Goal: Information Seeking & Learning: Learn about a topic

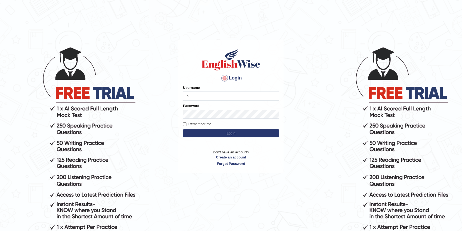
type input "biagc"
click at [216, 134] on button "Login" at bounding box center [231, 133] width 96 height 8
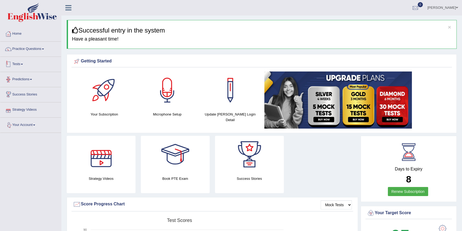
click at [20, 64] on link "Tests" at bounding box center [30, 63] width 61 height 13
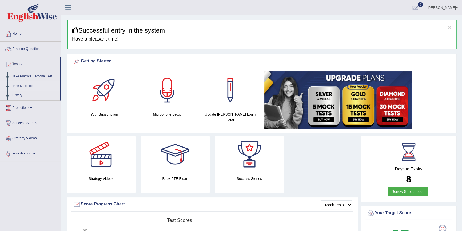
click at [29, 85] on link "Take Mock Test" at bounding box center [35, 86] width 50 height 10
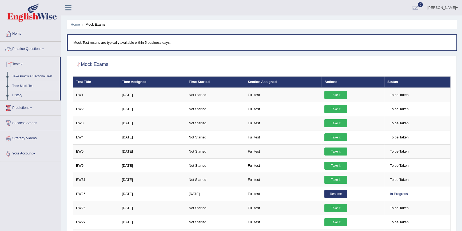
click at [33, 49] on link "Practice Questions" at bounding box center [30, 48] width 61 height 13
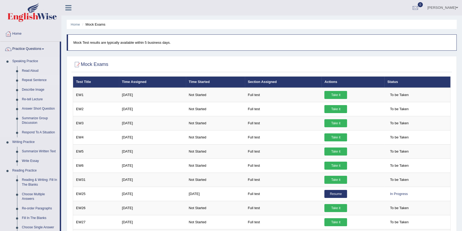
click at [38, 80] on link "Repeat Sentence" at bounding box center [39, 80] width 40 height 10
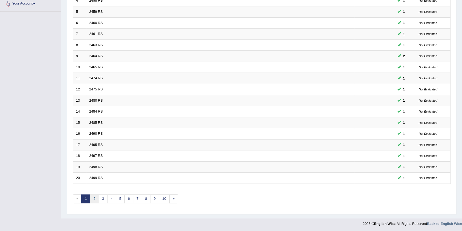
click at [95, 200] on link "2" at bounding box center [94, 198] width 9 height 9
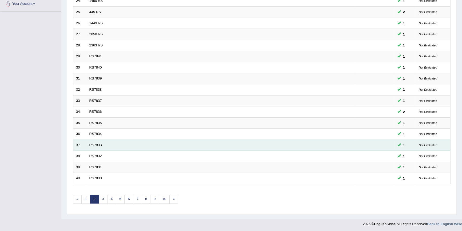
scroll to position [121, 0]
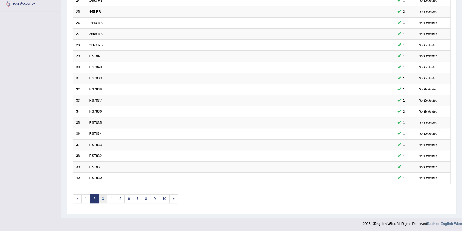
click at [103, 198] on link "3" at bounding box center [103, 198] width 9 height 9
click at [110, 198] on link "4" at bounding box center [111, 199] width 9 height 9
click at [120, 200] on link "5" at bounding box center [120, 198] width 9 height 9
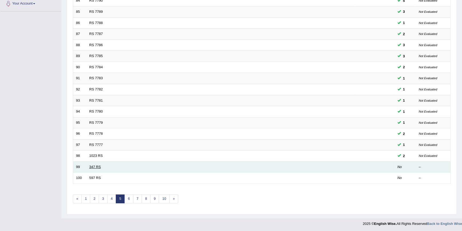
click at [98, 166] on link "347 RS" at bounding box center [94, 167] width 11 height 4
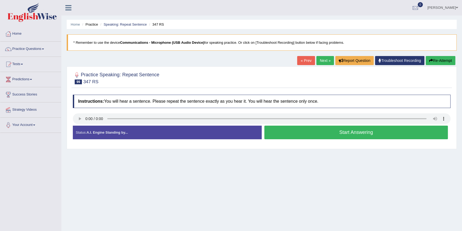
click at [327, 133] on button "Start Answering" at bounding box center [356, 133] width 184 height 14
drag, startPoint x: 0, startPoint y: 0, endPoint x: 387, endPoint y: 134, distance: 409.5
click at [387, 134] on button "Start Answering" at bounding box center [356, 133] width 184 height 14
click at [35, 47] on link "Practice Questions" at bounding box center [30, 48] width 61 height 13
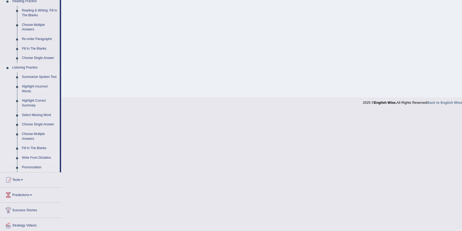
scroll to position [170, 0]
click at [48, 156] on link "Write From Dictation" at bounding box center [39, 158] width 40 height 10
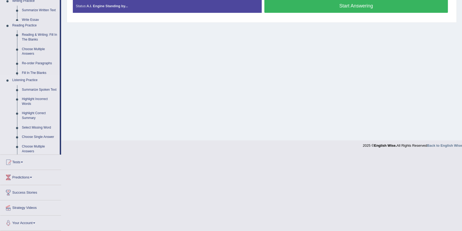
scroll to position [49, 0]
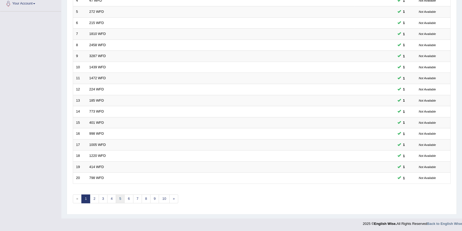
scroll to position [121, 0]
click at [119, 200] on link "5" at bounding box center [120, 198] width 9 height 9
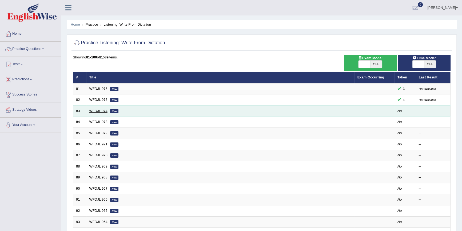
click at [100, 109] on link "WFDJL 974" at bounding box center [98, 111] width 18 height 4
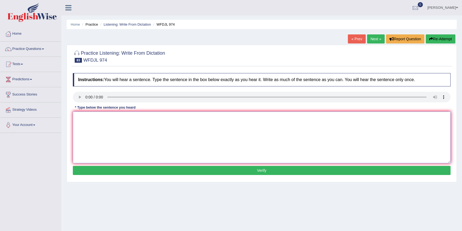
click at [98, 117] on textarea at bounding box center [262, 138] width 378 height 52
type textarea "t"
type textarea "The fixed every part the building now."
click at [144, 172] on button "Verify" at bounding box center [262, 170] width 378 height 9
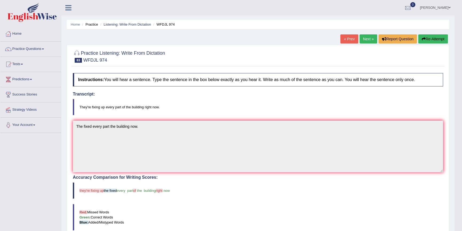
click at [365, 42] on link "Next »" at bounding box center [369, 38] width 18 height 9
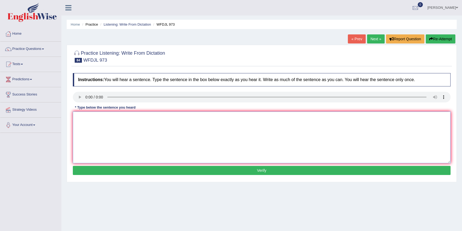
click at [88, 128] on textarea at bounding box center [262, 138] width 378 height 52
type textarea "We learn what you need to do in online classa yoy."
click at [166, 172] on button "Verify" at bounding box center [262, 170] width 378 height 9
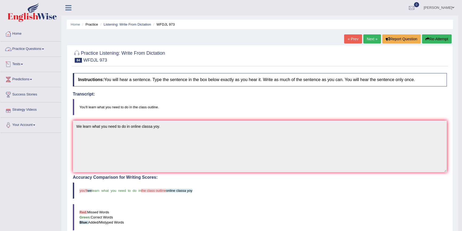
click at [42, 48] on link "Practice Questions" at bounding box center [30, 48] width 61 height 13
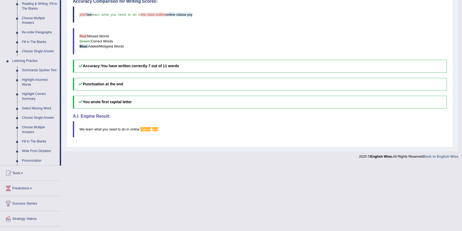
scroll to position [186, 0]
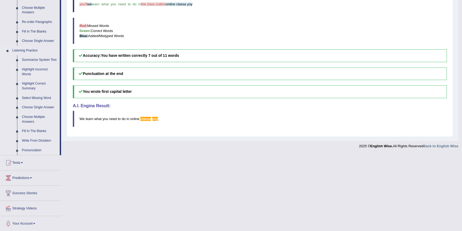
click at [35, 70] on link "Highlight Incorrect Words" at bounding box center [39, 72] width 40 height 14
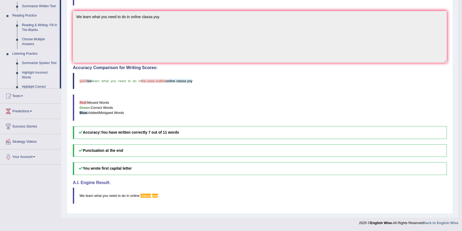
scroll to position [109, 0]
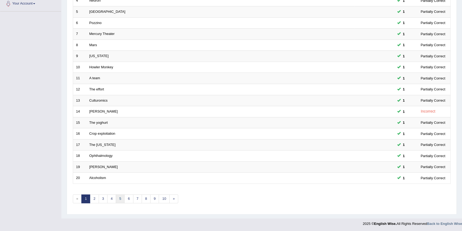
click at [117, 198] on link "5" at bounding box center [120, 198] width 9 height 9
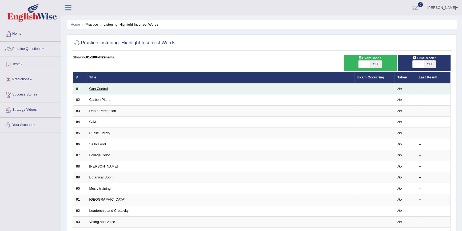
click at [103, 89] on link "Gun Control" at bounding box center [98, 89] width 19 height 4
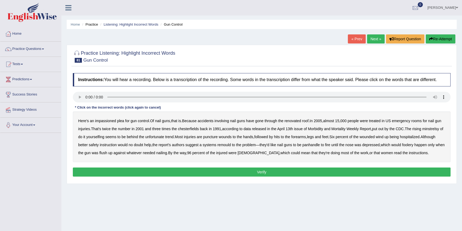
click at [422, 131] on b "minstrelsy" at bounding box center [430, 129] width 17 height 4
click at [231, 146] on b "remould" at bounding box center [224, 145] width 14 height 4
click at [219, 173] on button "Verify" at bounding box center [262, 172] width 378 height 9
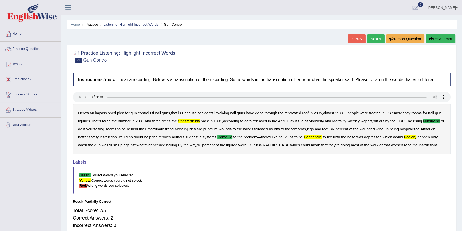
click at [375, 35] on link "Next »" at bounding box center [376, 38] width 18 height 9
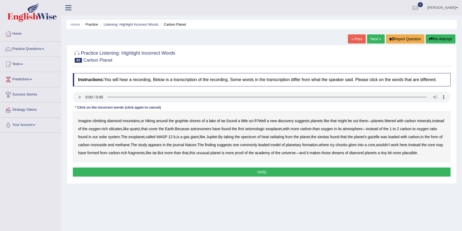
click at [265, 130] on b "seismologic" at bounding box center [254, 129] width 19 height 4
click at [329, 138] on b "siestas" at bounding box center [323, 137] width 12 height 4
click at [270, 154] on b "academy" at bounding box center [262, 153] width 15 height 4
click at [111, 177] on button "Verify" at bounding box center [262, 172] width 378 height 9
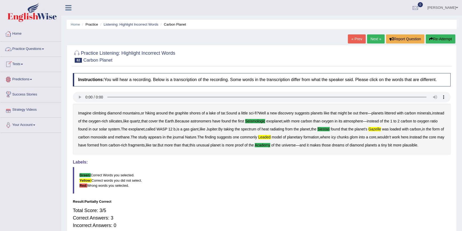
click at [16, 35] on link "Home" at bounding box center [30, 32] width 61 height 13
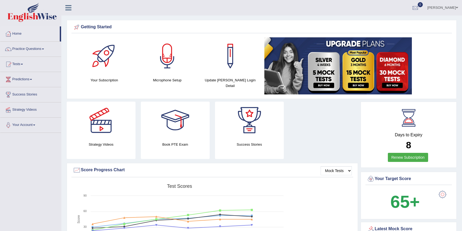
click at [32, 49] on link "Practice Questions" at bounding box center [30, 48] width 61 height 13
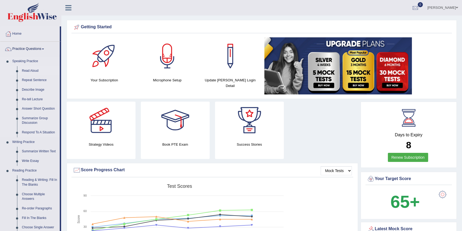
click at [34, 70] on link "Read Aloud" at bounding box center [39, 71] width 40 height 10
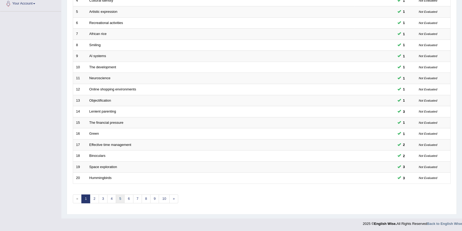
click at [122, 198] on link "5" at bounding box center [120, 198] width 9 height 9
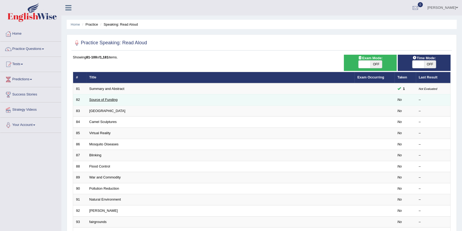
click at [98, 100] on link "Source of Funding" at bounding box center [103, 100] width 28 height 4
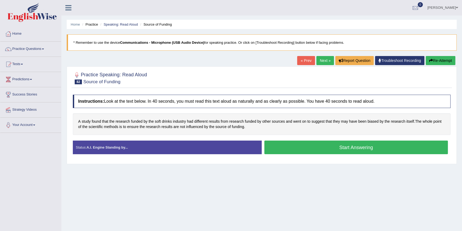
click at [291, 149] on button "Start Answering" at bounding box center [356, 148] width 184 height 14
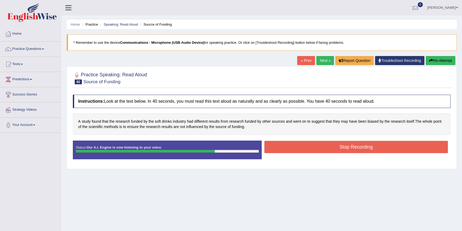
click at [288, 147] on button "Stop Recording" at bounding box center [356, 147] width 184 height 12
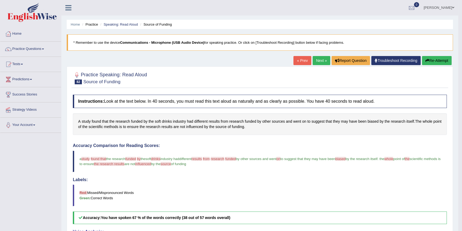
click at [316, 59] on link "Next »" at bounding box center [322, 60] width 18 height 9
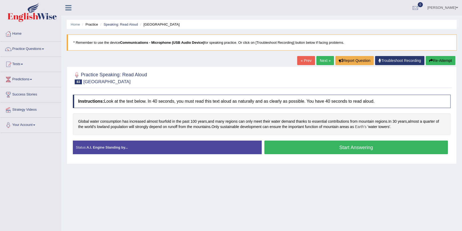
click at [360, 127] on span "Earth's" at bounding box center [360, 127] width 11 height 6
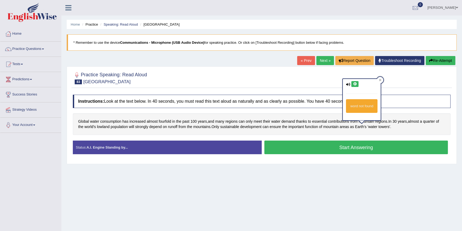
click at [356, 85] on icon at bounding box center [355, 83] width 4 height 3
click at [349, 84] on icon at bounding box center [348, 84] width 4 height 3
click at [347, 84] on icon at bounding box center [348, 84] width 4 height 3
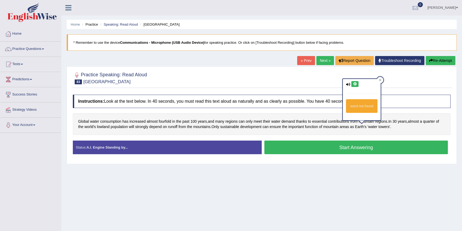
click at [347, 84] on icon at bounding box center [348, 84] width 4 height 3
click at [341, 206] on div "Home Practice Speaking: Read Aloud Water Towers * Remember to use the device Co…" at bounding box center [261, 133] width 401 height 267
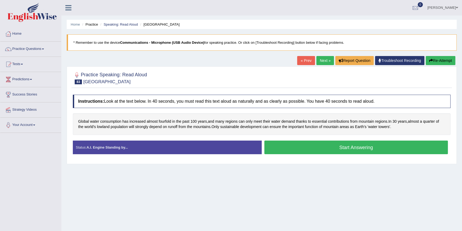
click at [317, 149] on button "Start Answering" at bounding box center [356, 148] width 184 height 14
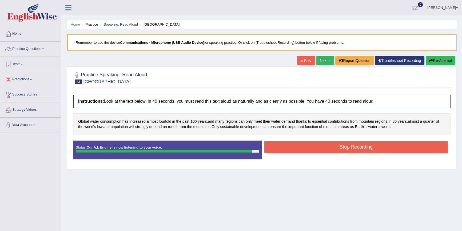
click at [317, 149] on button "Stop Recording" at bounding box center [356, 147] width 184 height 12
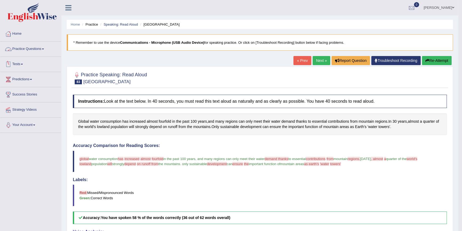
click at [38, 49] on link "Practice Questions" at bounding box center [30, 48] width 61 height 13
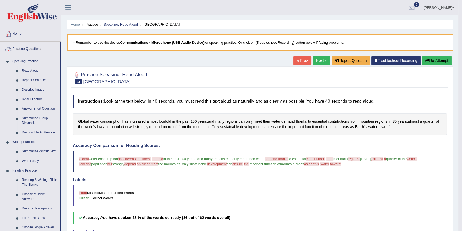
click at [39, 46] on link "Practice Questions" at bounding box center [29, 48] width 59 height 13
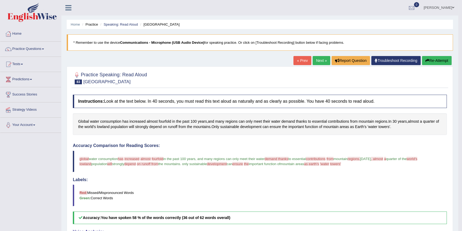
click at [21, 66] on link "Tests" at bounding box center [30, 63] width 61 height 13
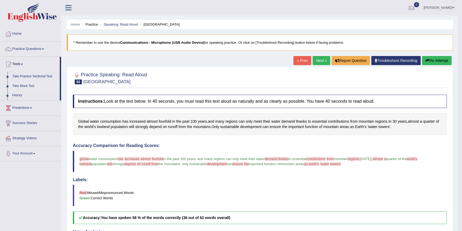
click at [30, 85] on link "Take Mock Test" at bounding box center [35, 86] width 50 height 10
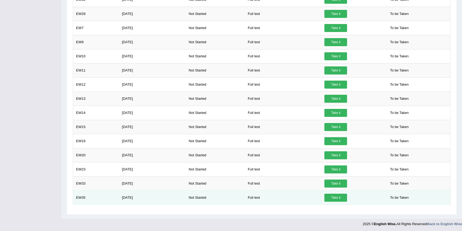
click at [335, 198] on link "Take it" at bounding box center [335, 198] width 23 height 8
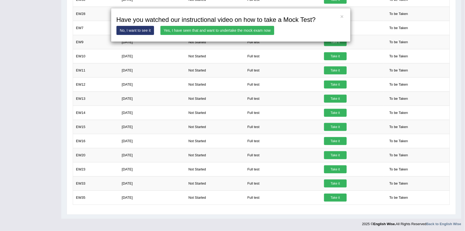
click at [258, 35] on div "× Have you watched our instructional video on how to take a Mock Test? No, I wa…" at bounding box center [231, 25] width 240 height 34
click at [254, 30] on link "Yes, I have seen that and want to undertake the mock exam now" at bounding box center [218, 30] width 114 height 9
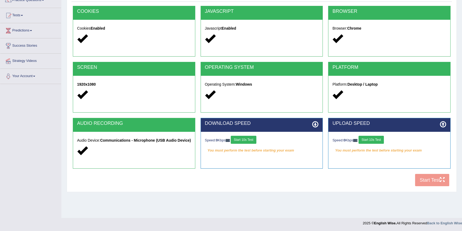
click at [315, 122] on icon at bounding box center [315, 124] width 6 height 6
click at [240, 137] on button "Start 10s Test" at bounding box center [243, 140] width 25 height 8
click at [443, 124] on icon at bounding box center [443, 124] width 6 height 6
click at [375, 139] on button "Start 10s Test" at bounding box center [371, 140] width 25 height 8
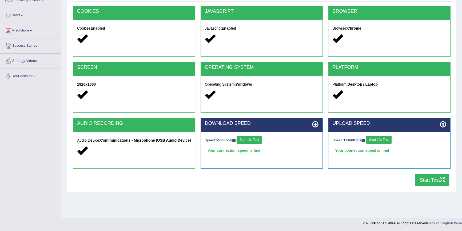
click at [428, 181] on button "Start Test" at bounding box center [432, 180] width 34 height 12
